Goal: Information Seeking & Learning: Learn about a topic

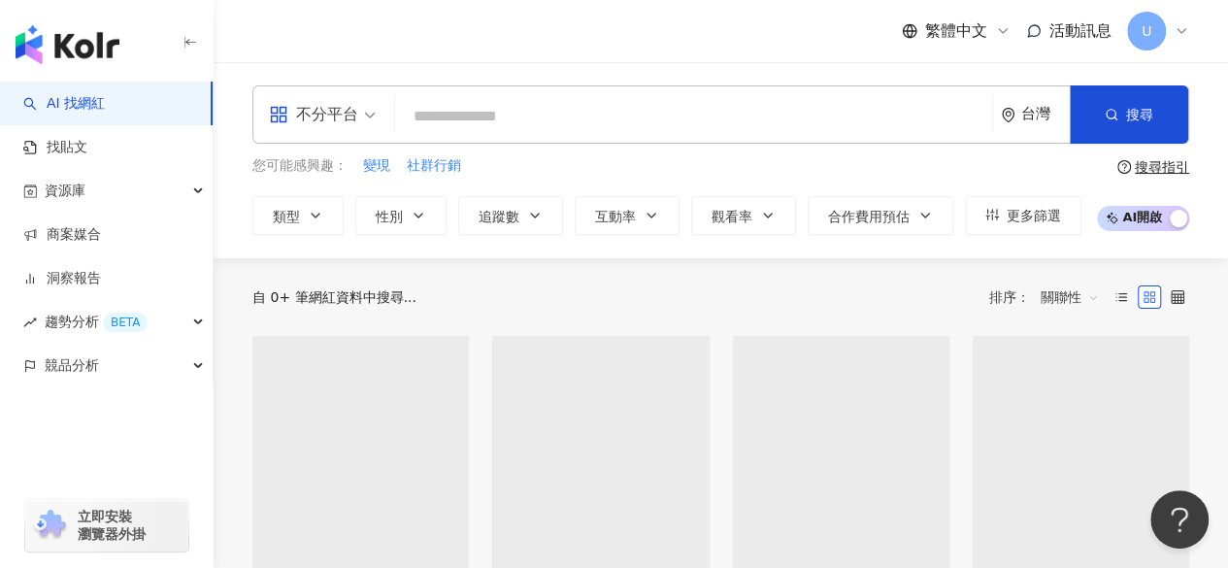
click at [325, 115] on div "不分平台" at bounding box center [313, 114] width 89 height 31
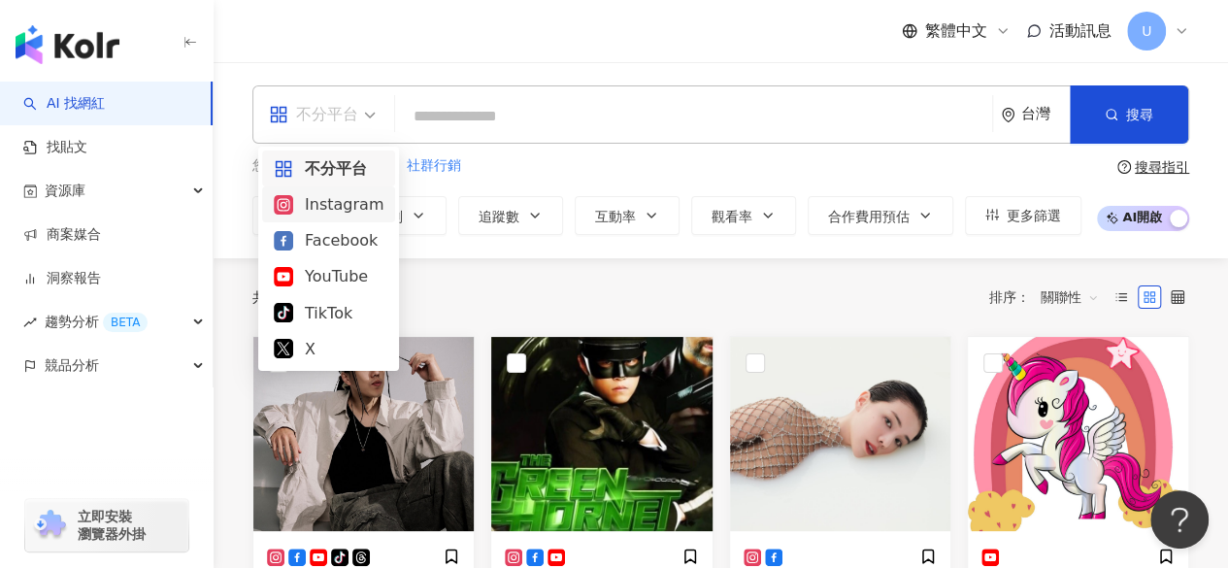
click at [317, 212] on div "Instagram" at bounding box center [329, 204] width 110 height 24
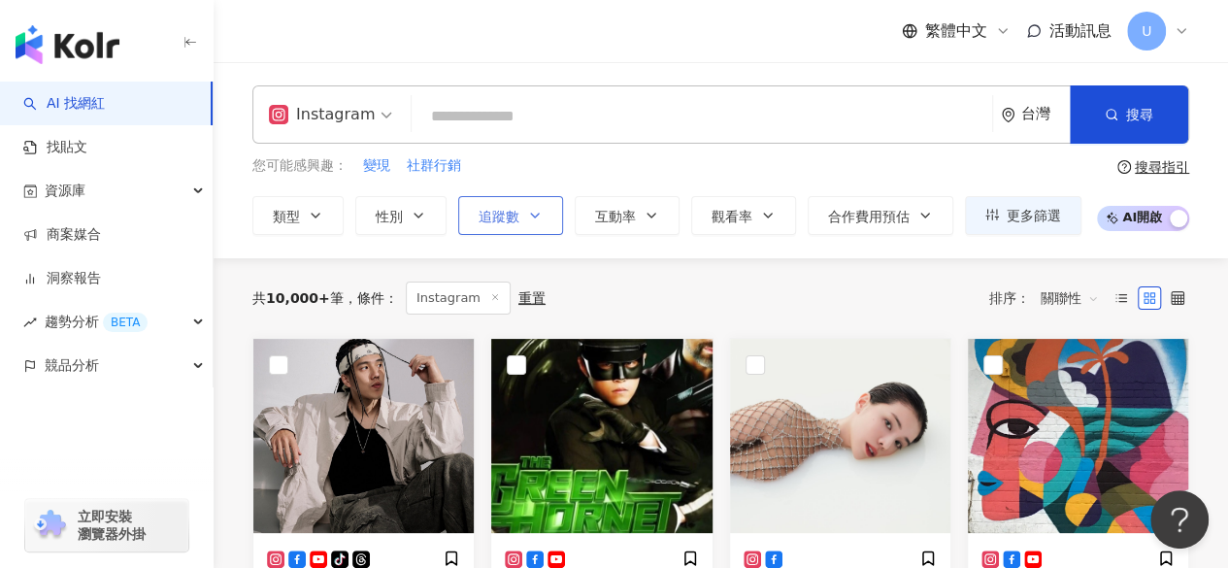
click at [504, 211] on span "追蹤數" at bounding box center [498, 217] width 41 height 16
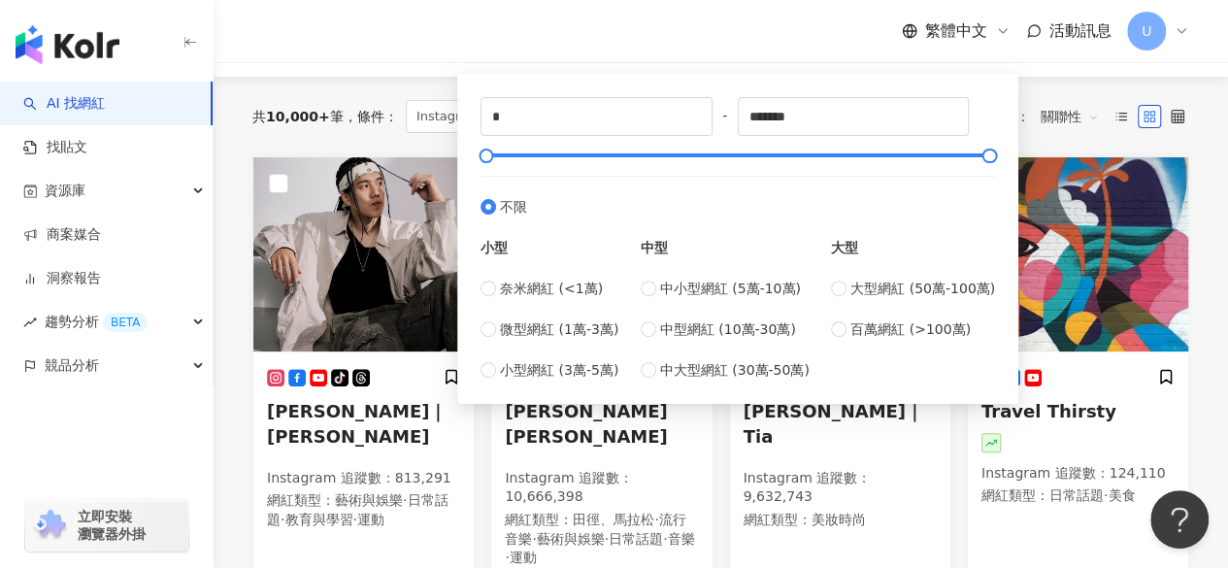
scroll to position [194, 0]
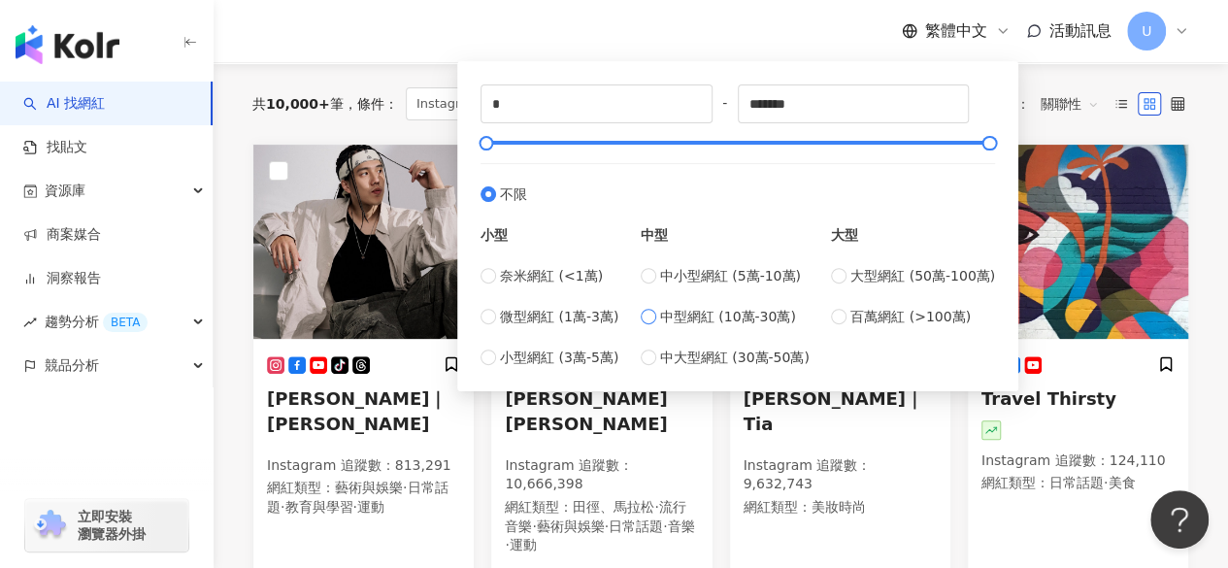
type input "******"
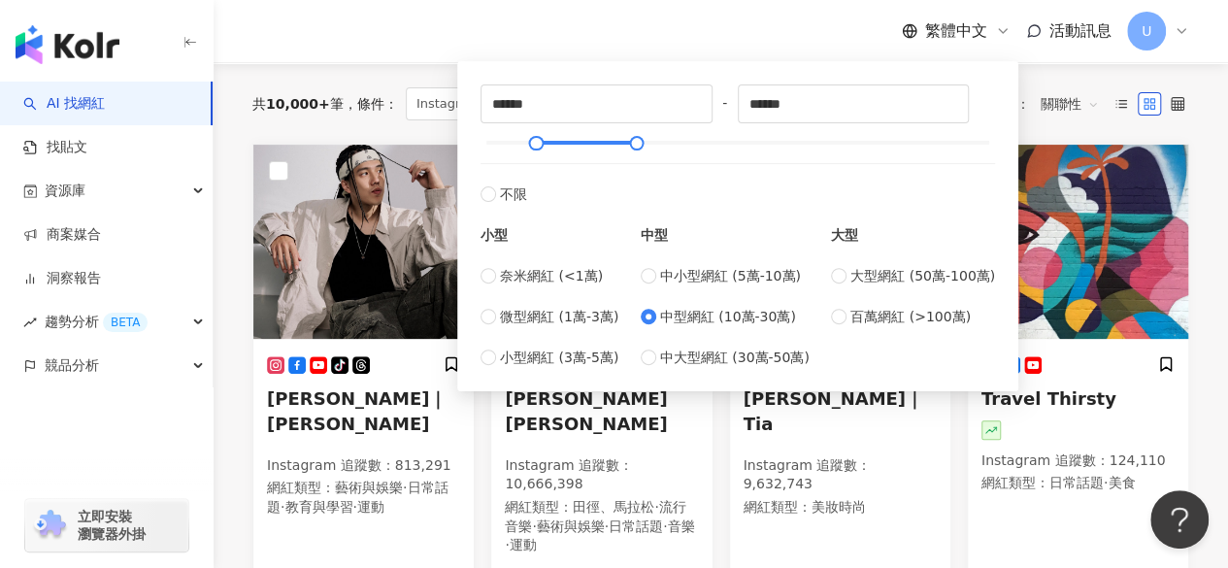
click at [730, 36] on div "繁體中文 活動訊息 U" at bounding box center [720, 31] width 937 height 62
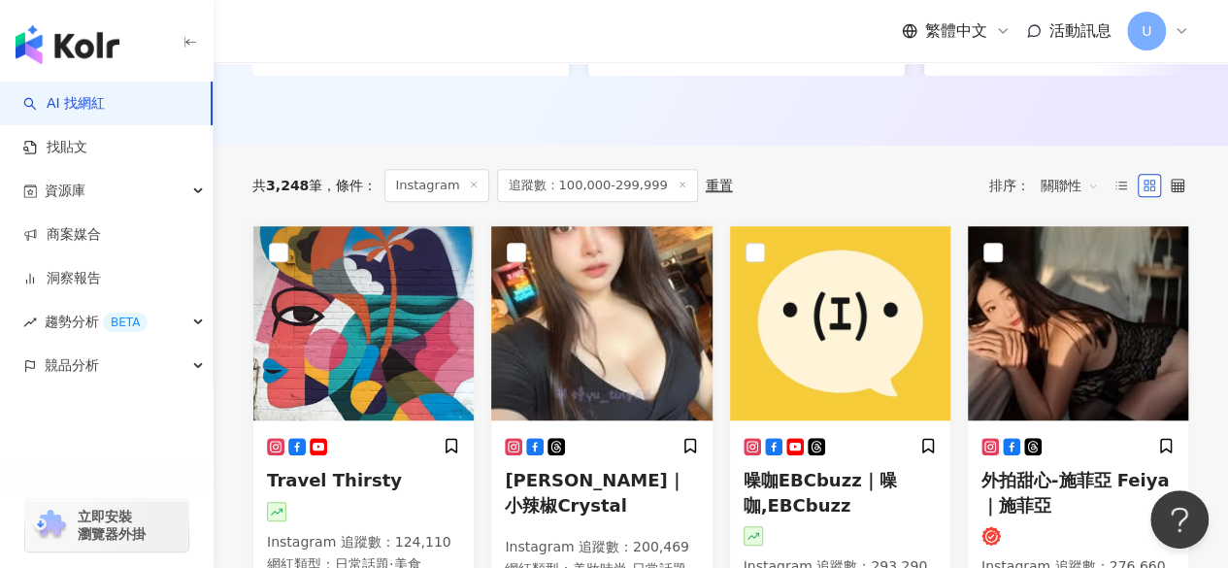
scroll to position [684, 0]
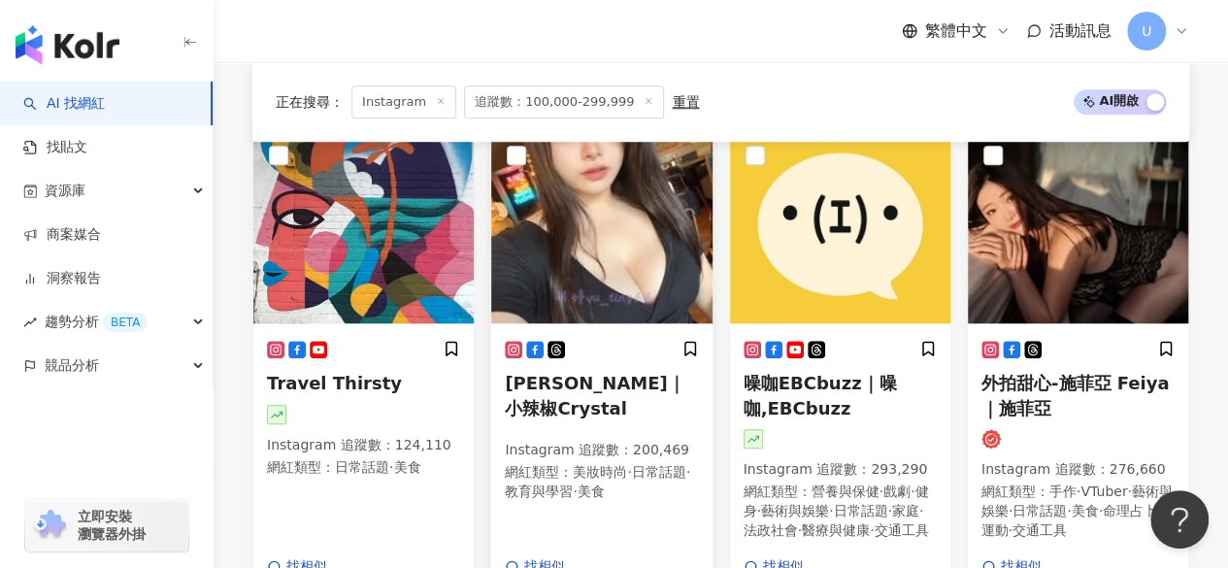
click at [557, 236] on img at bounding box center [601, 226] width 220 height 194
click at [1028, 215] on img at bounding box center [1078, 226] width 220 height 194
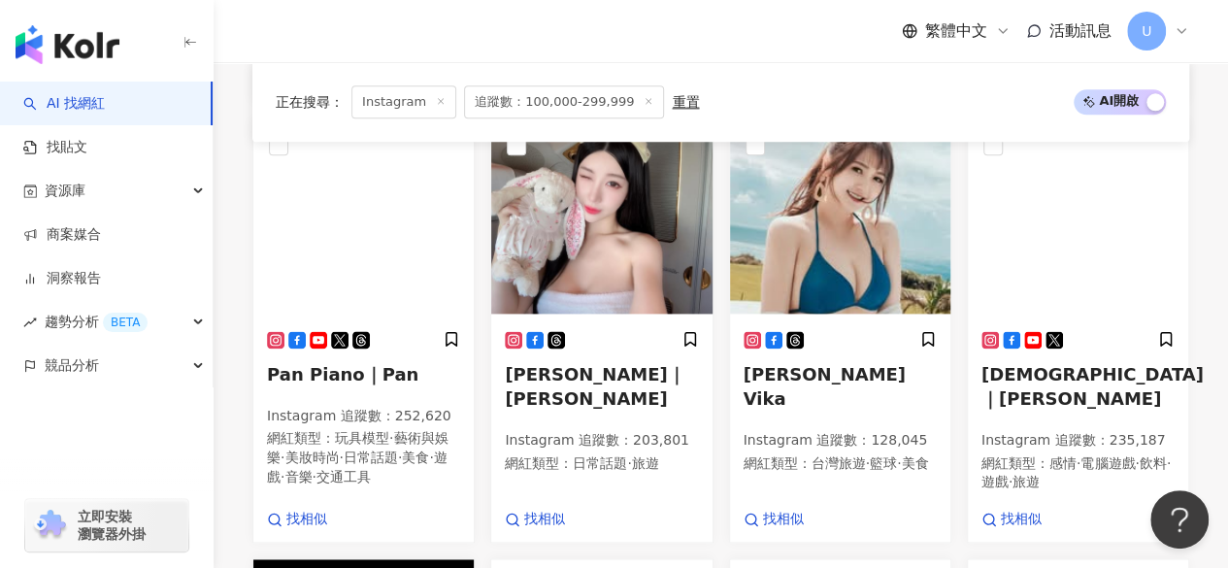
scroll to position [1186, 0]
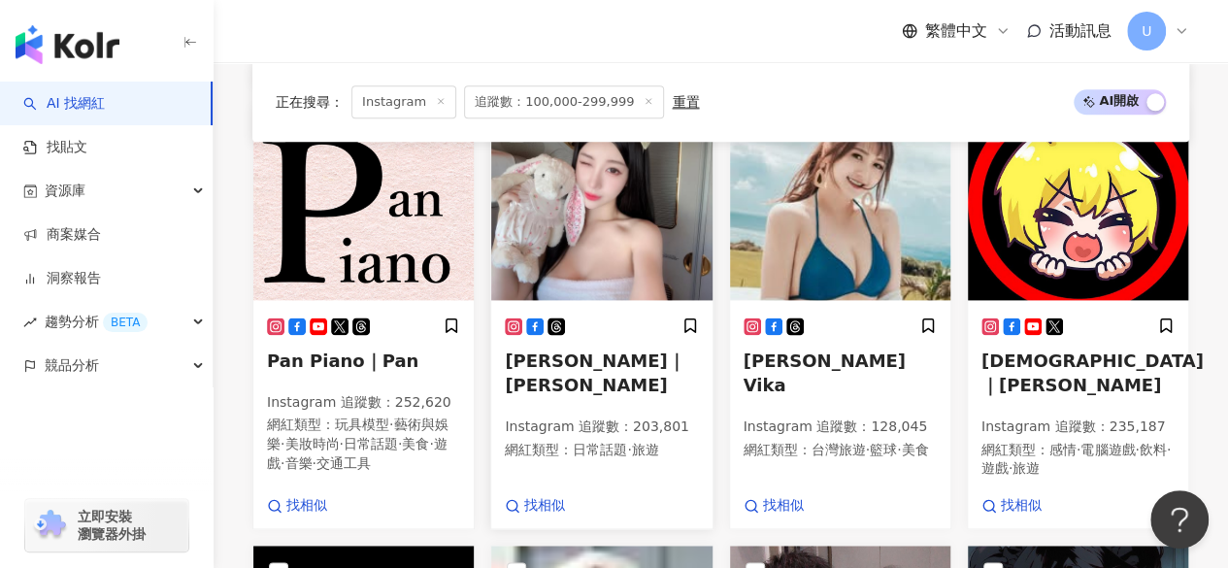
click at [590, 238] on img at bounding box center [601, 203] width 220 height 194
click at [838, 208] on img at bounding box center [840, 203] width 220 height 194
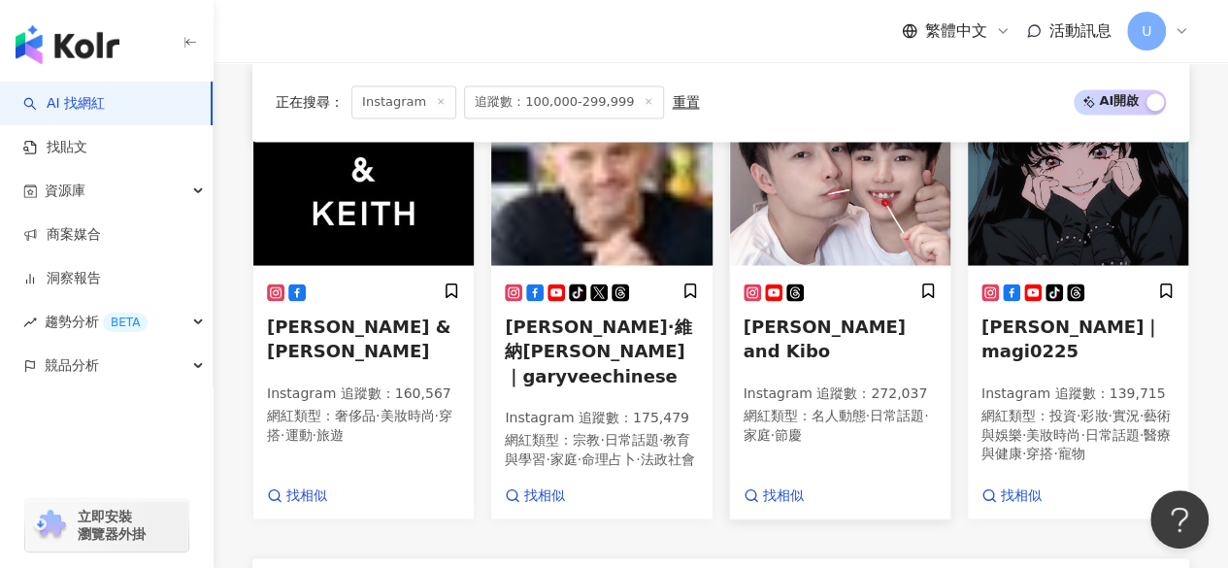
scroll to position [1691, 0]
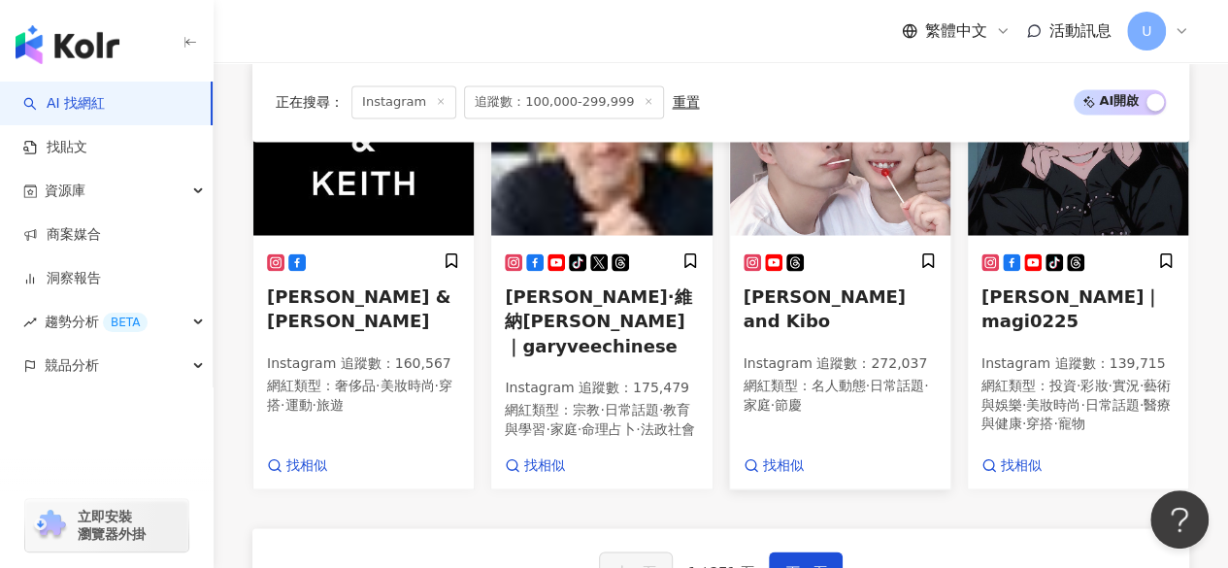
click at [815, 178] on img at bounding box center [840, 138] width 220 height 194
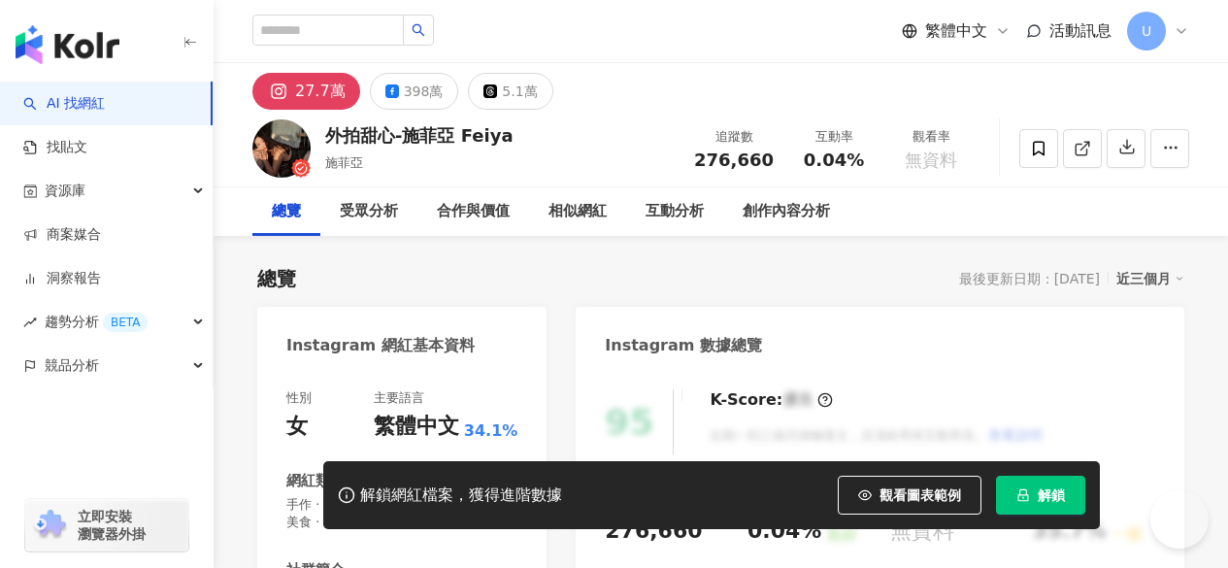
scroll to position [377, 0]
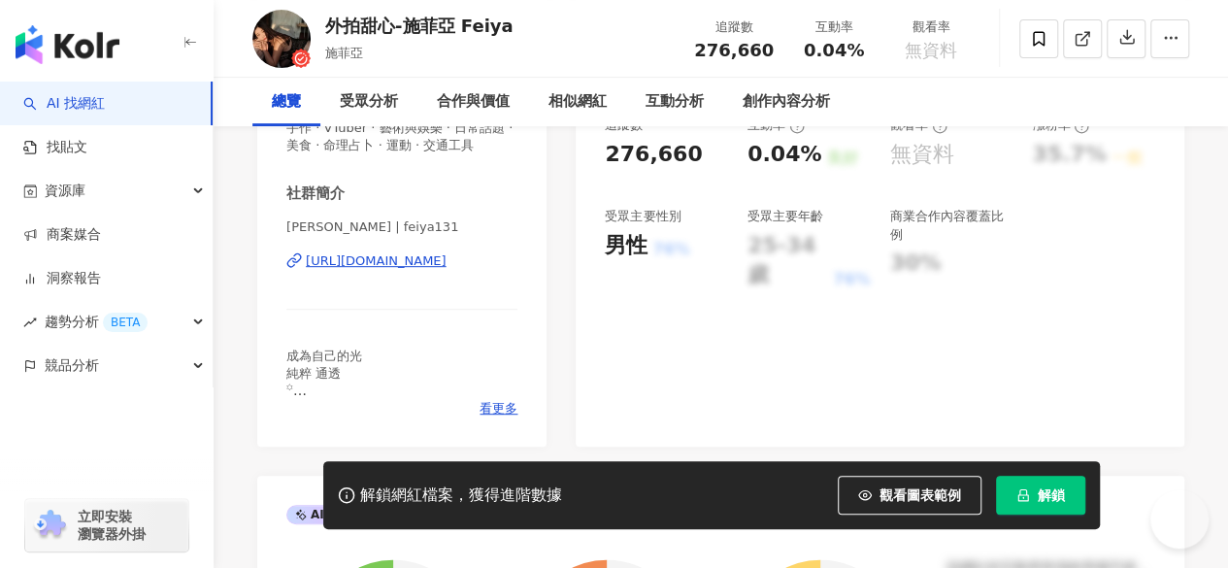
click at [390, 270] on div "https://www.instagram.com/feiya131/" at bounding box center [376, 260] width 141 height 17
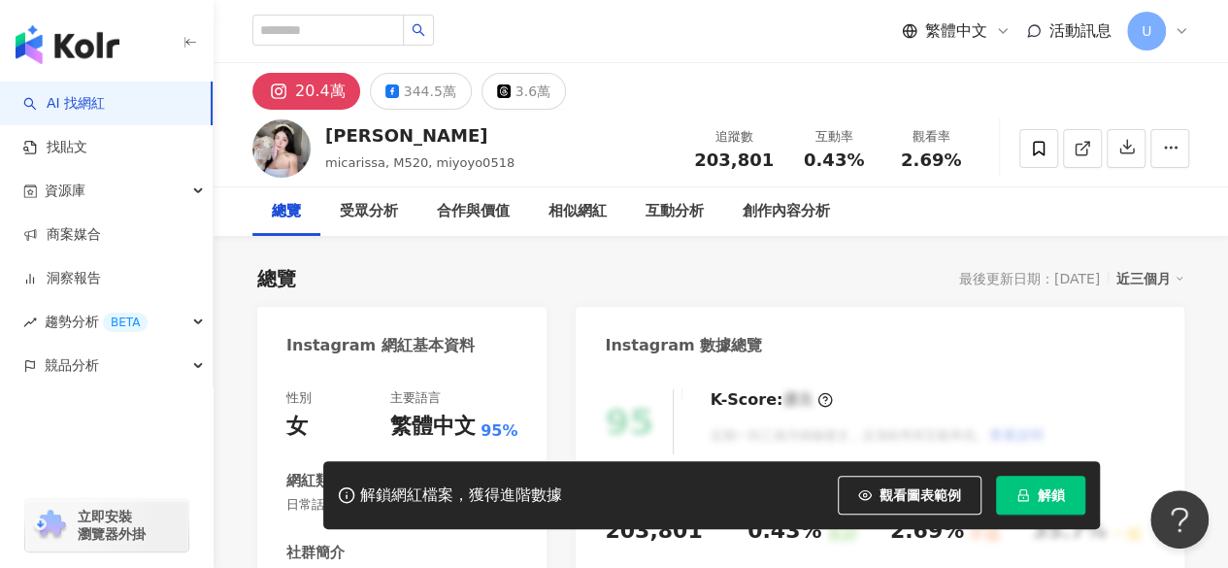
scroll to position [343, 0]
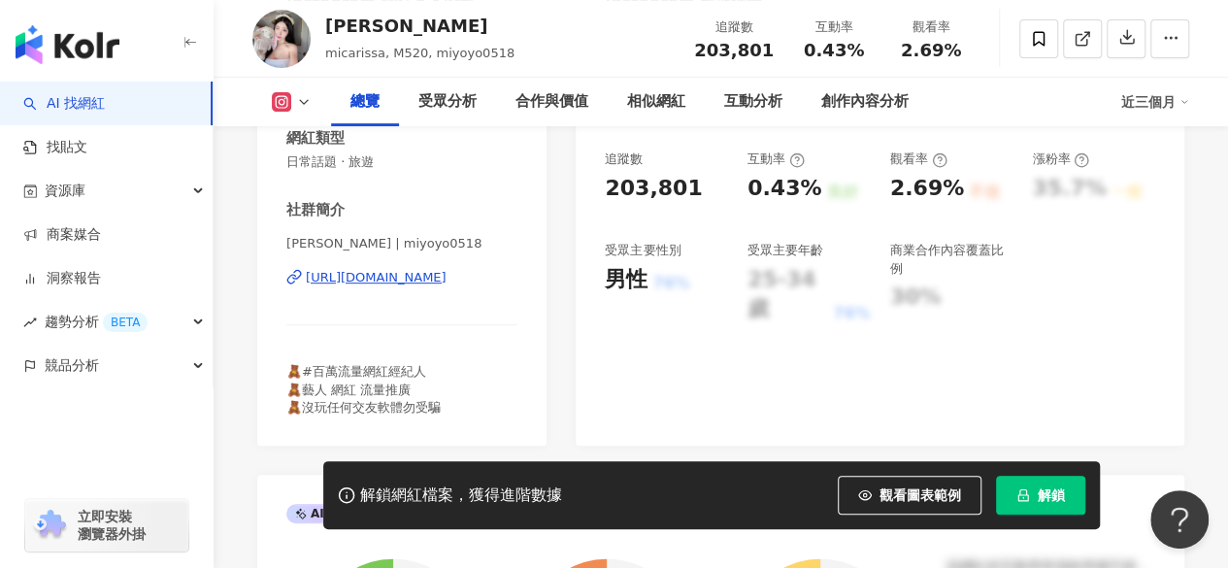
click at [412, 276] on div "https://www.instagram.com/miyoyo0518/" at bounding box center [376, 277] width 141 height 17
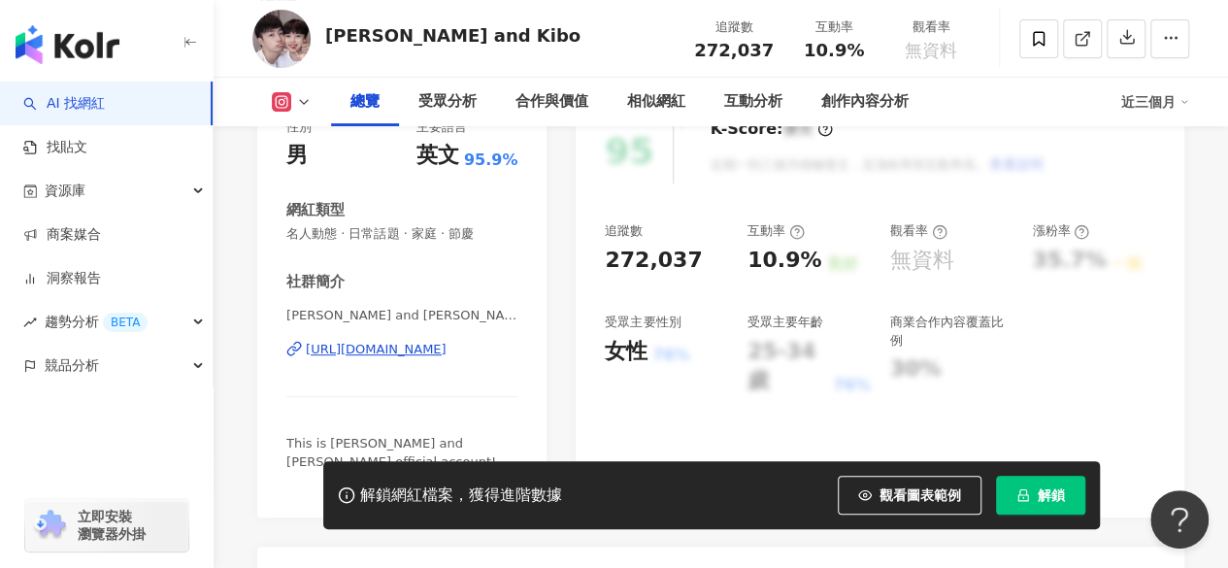
scroll to position [272, 0]
click at [390, 348] on div "[URL][DOMAIN_NAME]" at bounding box center [376, 348] width 141 height 17
